Goal: Task Accomplishment & Management: Manage account settings

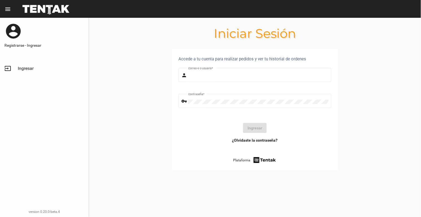
type input "[EMAIL_ADDRESS][DOMAIN_NAME]"
click at [26, 61] on mat-nav-list "input Ingresar" at bounding box center [44, 67] width 89 height 16
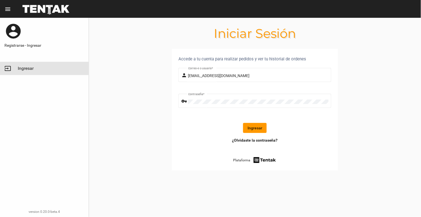
click at [28, 71] on link "input Ingresar" at bounding box center [44, 68] width 89 height 13
click at [260, 127] on button "Ingresar" at bounding box center [255, 128] width 24 height 10
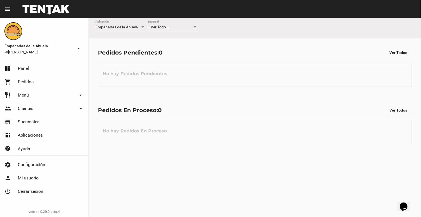
click at [176, 23] on div "-- Ver Todo -- Sucursal" at bounding box center [173, 25] width 50 height 11
click at [185, 52] on span "Lomas de Zamora" at bounding box center [173, 51] width 50 height 12
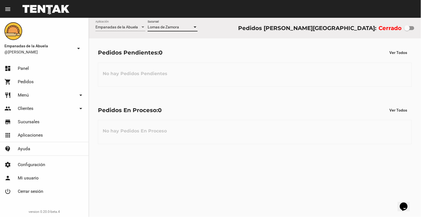
click at [159, 26] on span "Lomas de Zamora" at bounding box center [163, 27] width 31 height 4
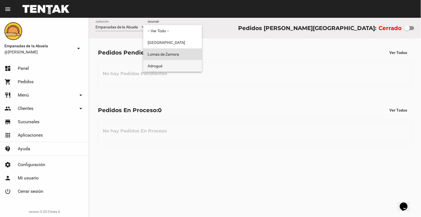
click at [154, 66] on span "Adrogué" at bounding box center [173, 66] width 50 height 12
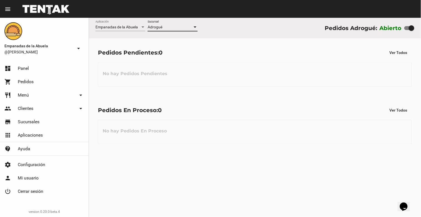
click at [409, 25] on label at bounding box center [410, 28] width 10 height 7
click at [407, 30] on input "checkbox" at bounding box center [407, 30] width 0 height 0
click at [168, 27] on div "Adrogué" at bounding box center [170, 27] width 45 height 4
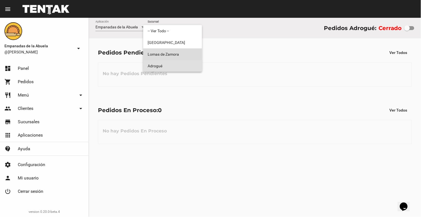
click at [156, 51] on span "Lomas de Zamora" at bounding box center [173, 54] width 50 height 12
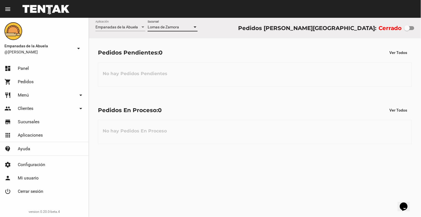
click at [409, 30] on div at bounding box center [408, 28] width 6 height 6
click at [407, 30] on input "checkbox" at bounding box center [407, 30] width 0 height 0
checkbox input "true"
